Goal: Task Accomplishment & Management: Use online tool/utility

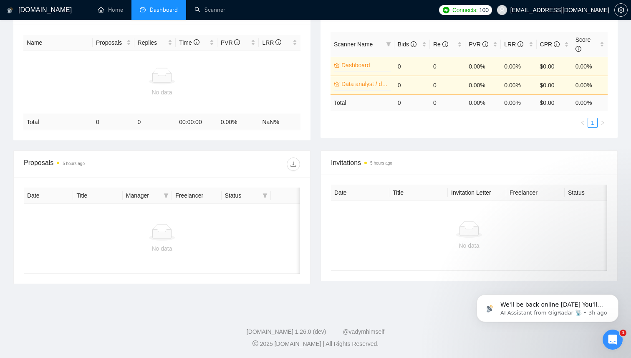
scroll to position [1293, 0]
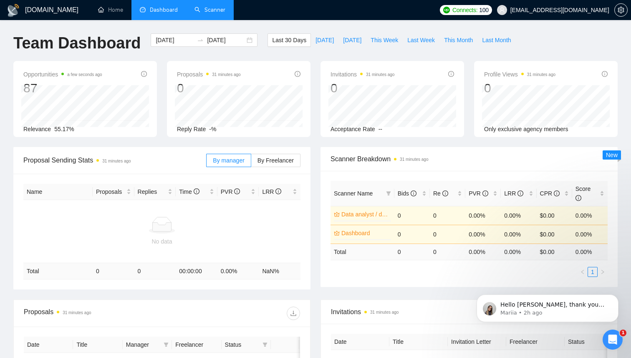
click at [213, 13] on link "Scanner" at bounding box center [209, 9] width 31 height 7
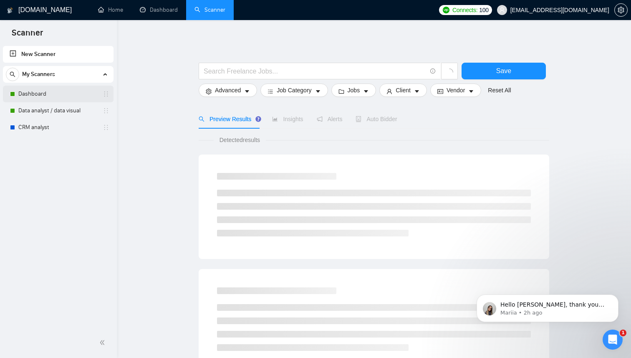
click at [64, 93] on link "Dashboard" at bounding box center [57, 94] width 79 height 17
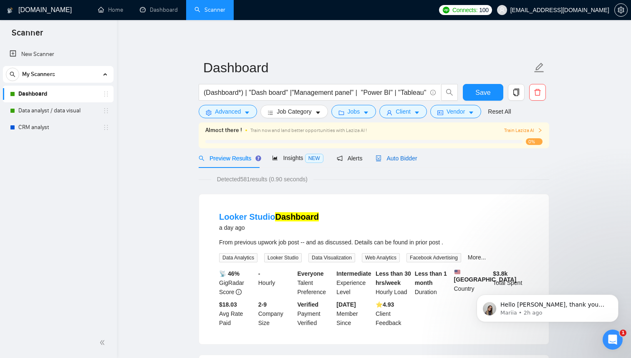
click at [404, 158] on span "Auto Bidder" at bounding box center [396, 158] width 41 height 7
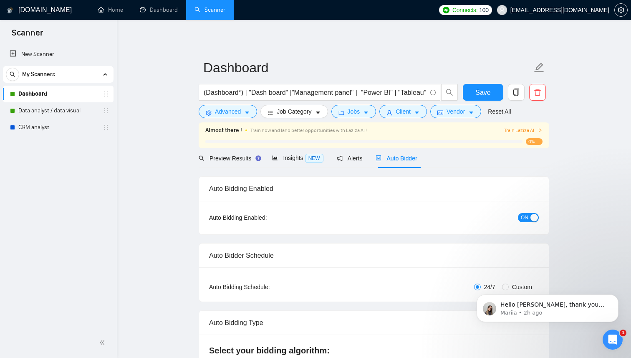
radio input "false"
radio input "true"
checkbox input "true"
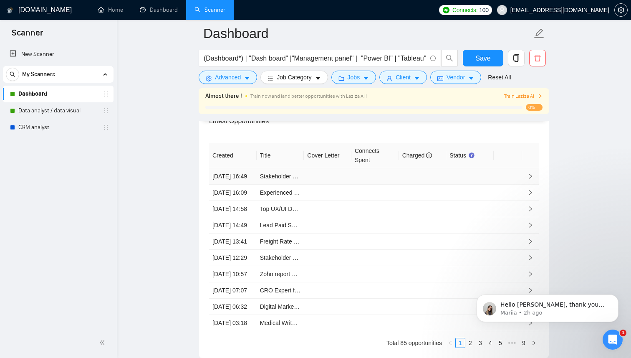
scroll to position [2286, 0]
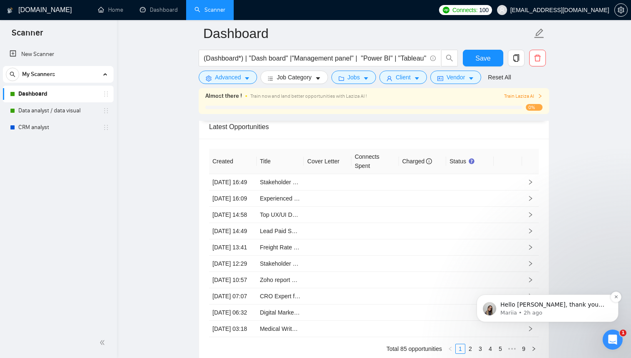
click at [559, 311] on p "Mariia • 2h ago" at bounding box center [554, 313] width 108 height 8
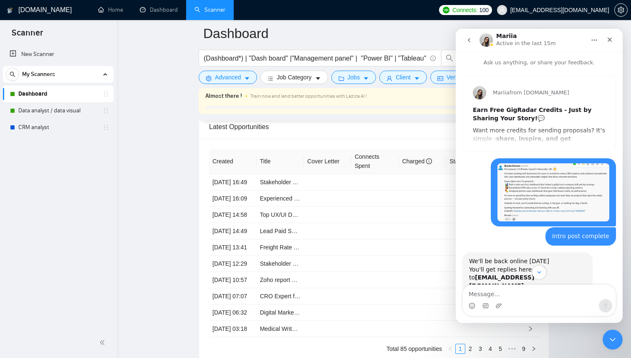
scroll to position [81, 0]
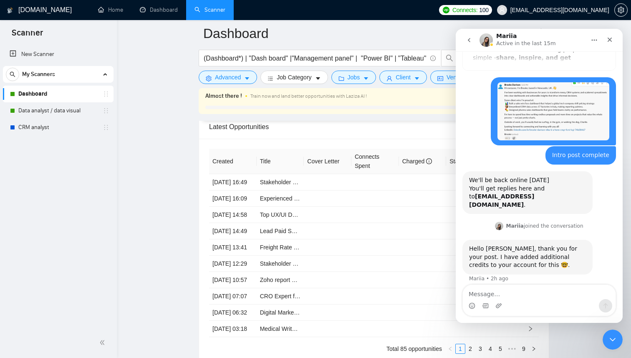
click at [516, 293] on textarea "Message…" at bounding box center [539, 292] width 153 height 14
type textarea "Great thank you"
